Goal: Transaction & Acquisition: Purchase product/service

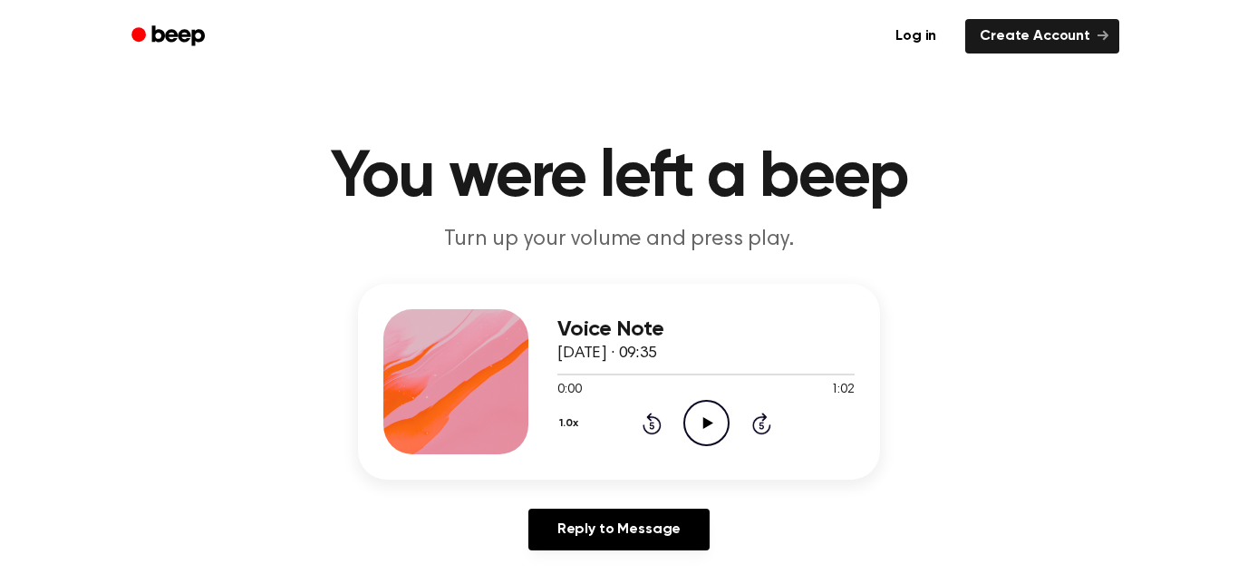
click at [710, 425] on icon "Play Audio" at bounding box center [706, 423] width 46 height 46
click at [705, 430] on icon "Play Audio" at bounding box center [706, 423] width 46 height 46
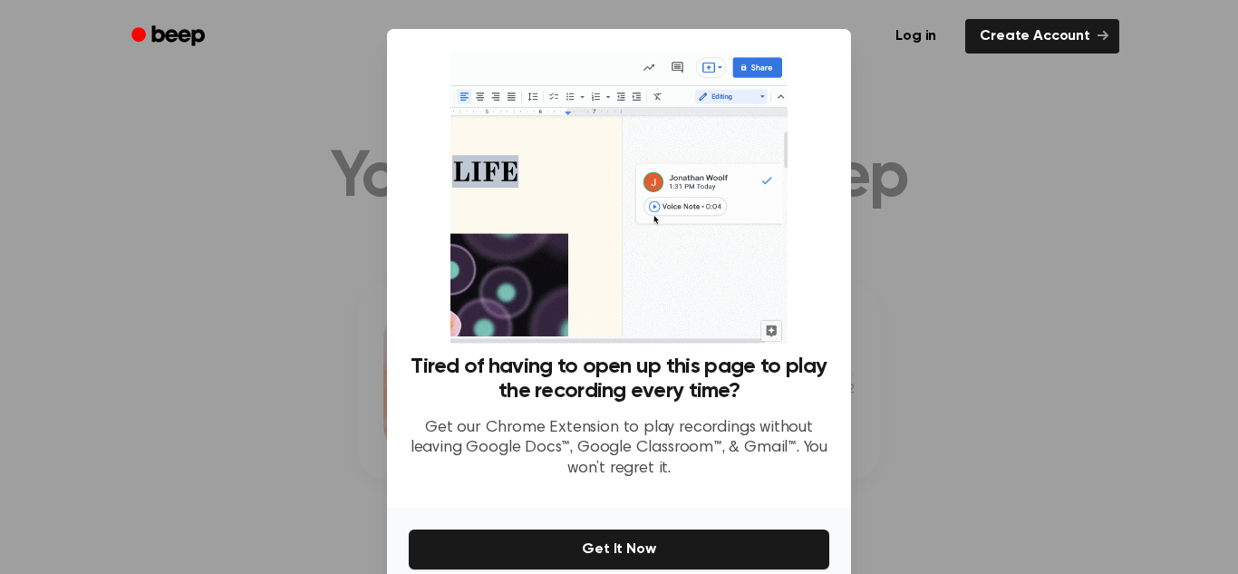
click at [270, 408] on div at bounding box center [619, 287] width 1238 height 574
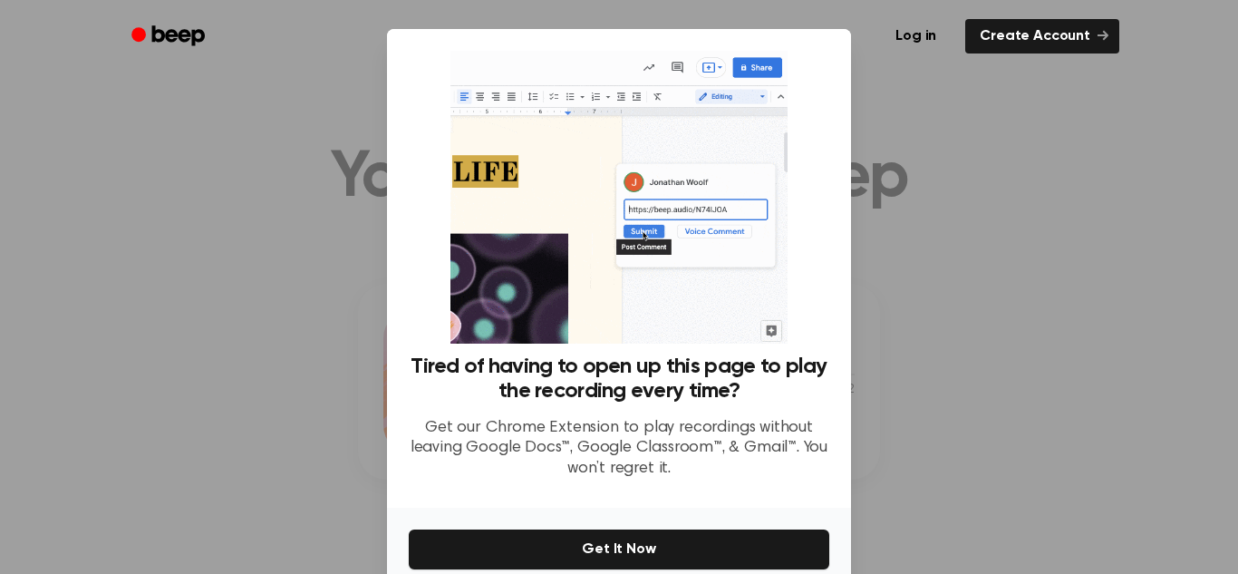
click at [303, 431] on div at bounding box center [619, 287] width 1238 height 574
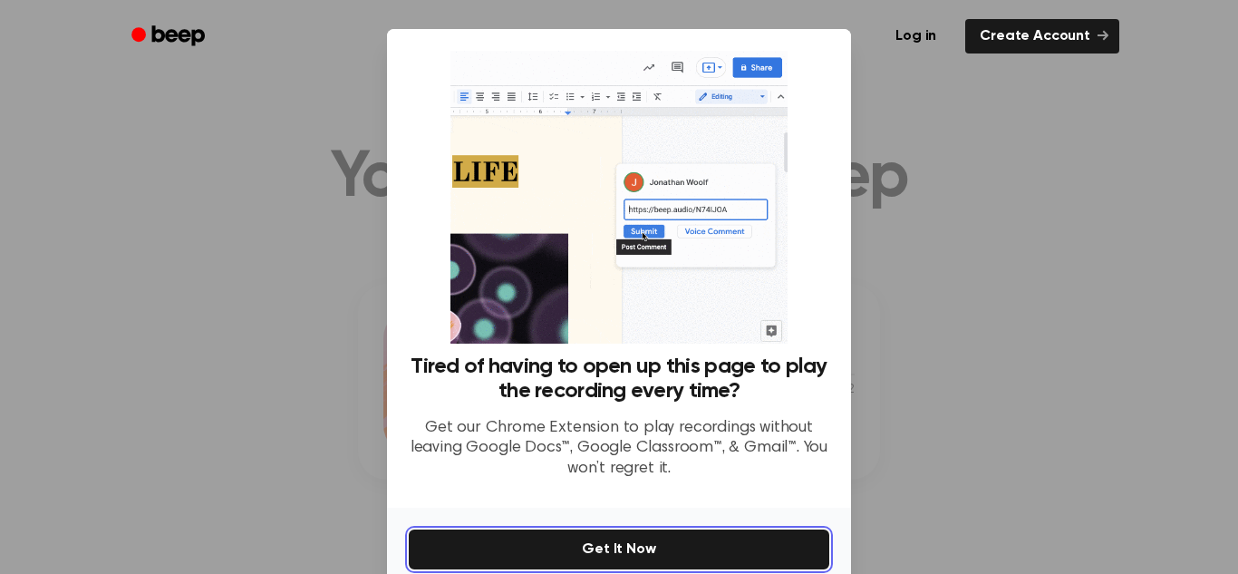
click at [664, 541] on button "Get It Now" at bounding box center [619, 549] width 420 height 40
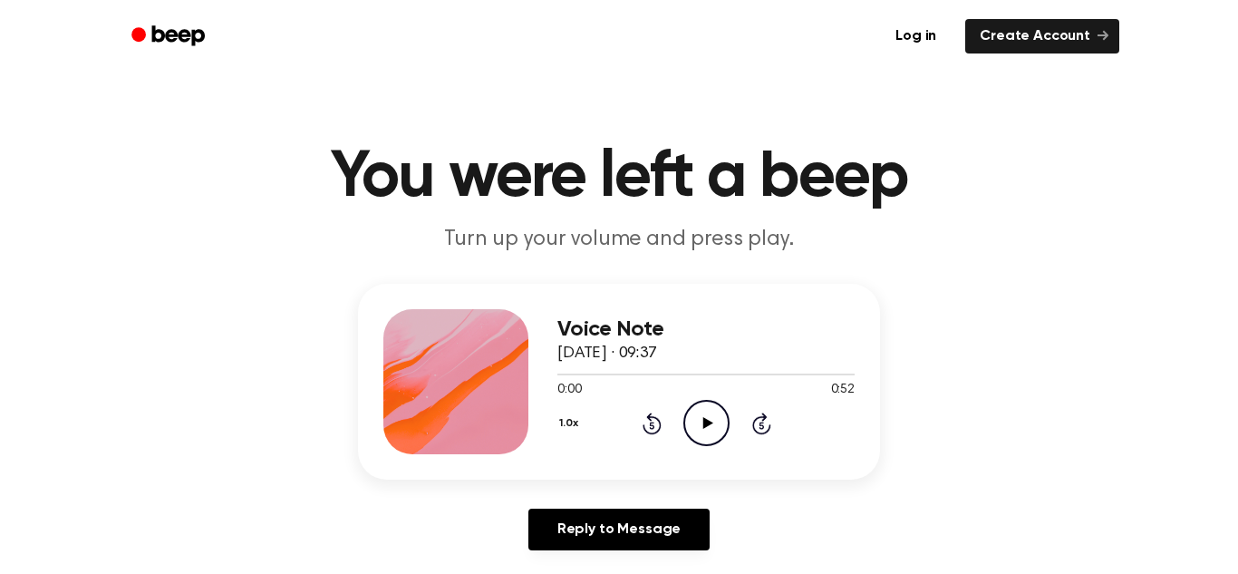
click at [697, 430] on icon "Play Audio" at bounding box center [706, 423] width 46 height 46
